Goal: Use online tool/utility: Utilize a website feature to perform a specific function

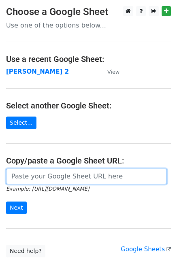
click at [54, 169] on input "url" at bounding box center [86, 176] width 161 height 15
click at [57, 182] on input "url" at bounding box center [86, 176] width 161 height 15
type input "https://docs.google.com/spreadsheets/d/1ZDlVQjaDibfPTpoRrnWj8pjn7YSOO7xEi0WZbgJ…"
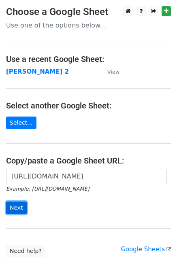
click at [16, 208] on input "Next" at bounding box center [16, 208] width 21 height 13
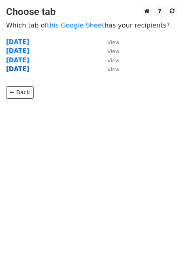
click at [19, 70] on strong "[DATE]" at bounding box center [17, 69] width 23 height 7
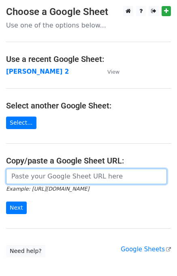
click at [34, 184] on input "url" at bounding box center [86, 176] width 161 height 15
type input "https://docs.google.com/spreadsheets/d/1ZDlVQjaDibfPTpoRrnWj8pjn7YSOO7xEi0WZbgJ…"
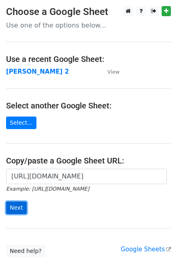
click at [11, 210] on input "Next" at bounding box center [16, 208] width 21 height 13
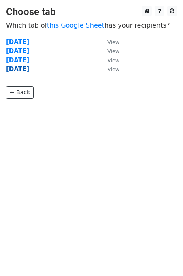
click at [15, 70] on strong "friday" at bounding box center [17, 69] width 23 height 7
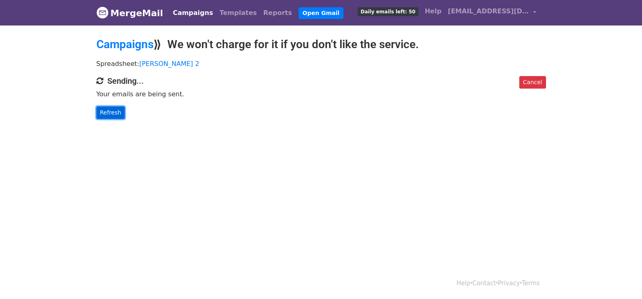
click at [112, 111] on link "Refresh" at bounding box center [110, 113] width 29 height 13
